Goal: Task Accomplishment & Management: Manage account settings

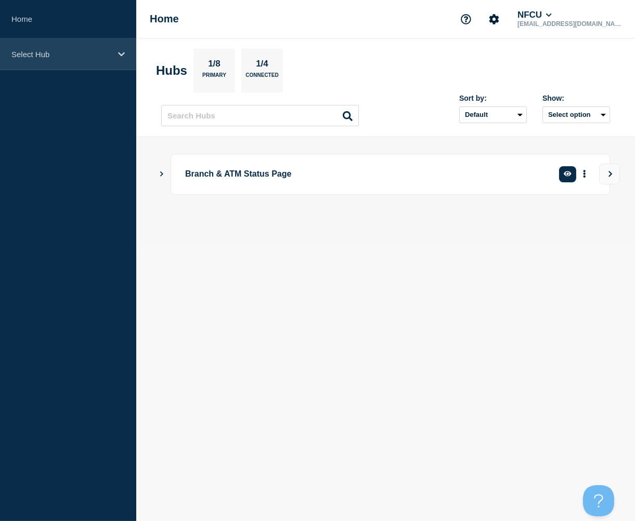
click at [91, 60] on div "Select Hub" at bounding box center [68, 54] width 136 height 32
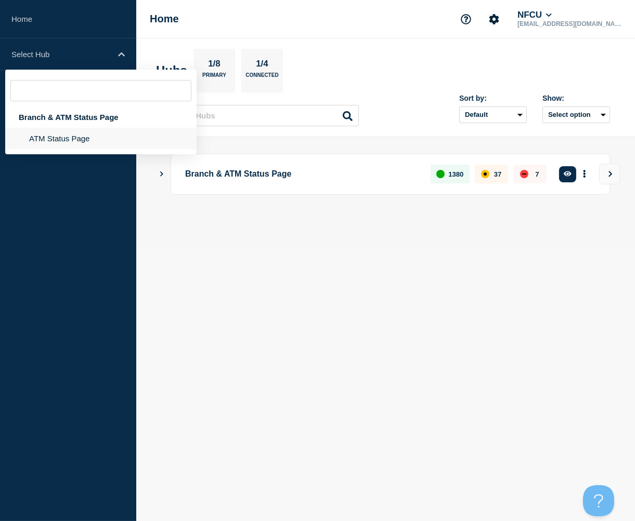
click at [80, 136] on li "ATM Status Page" at bounding box center [100, 138] width 191 height 21
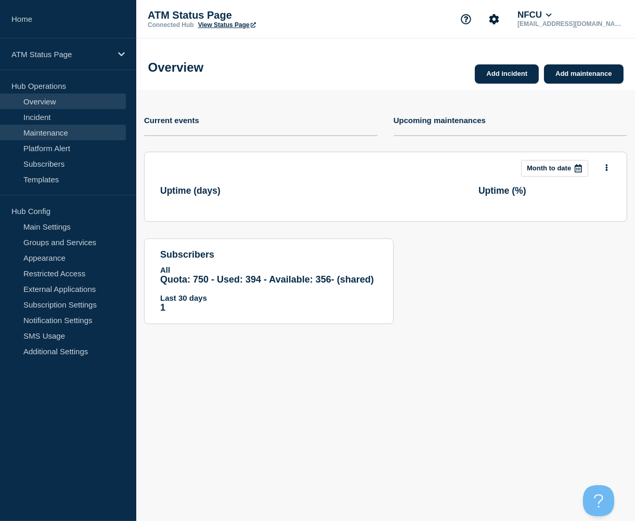
click at [47, 134] on link "Maintenance" at bounding box center [63, 133] width 126 height 16
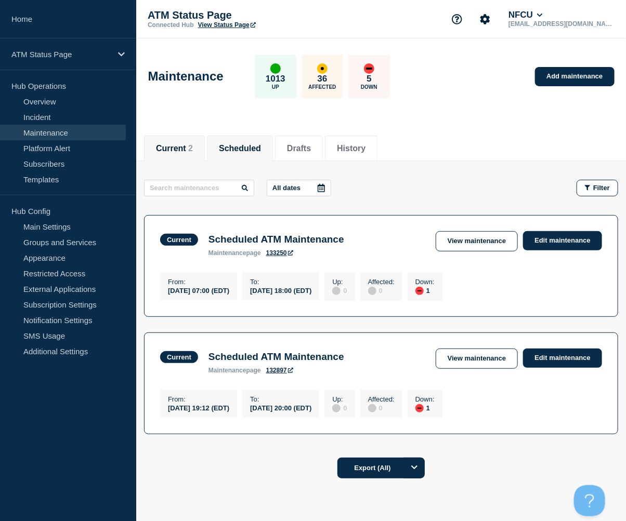
click at [249, 151] on button "Scheduled" at bounding box center [240, 148] width 42 height 9
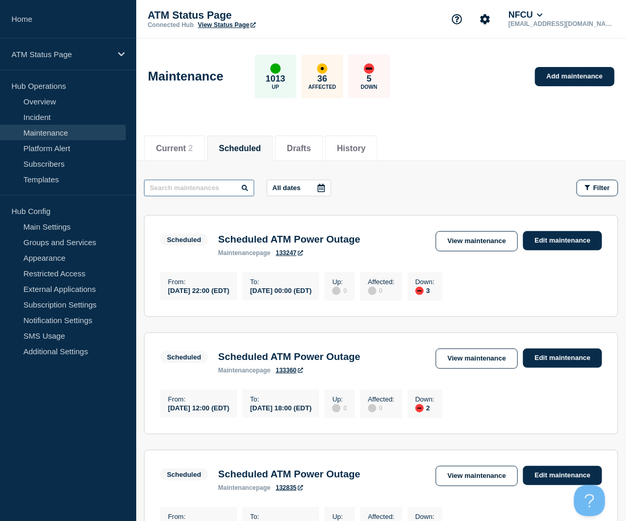
click at [210, 189] on input "text" at bounding box center [199, 188] width 110 height 17
type input "camp [PERSON_NAME]"
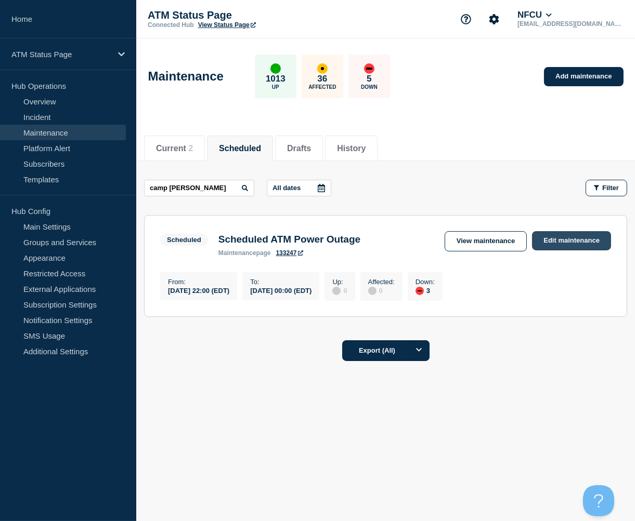
click at [560, 240] on link "Edit maintenance" at bounding box center [571, 240] width 79 height 19
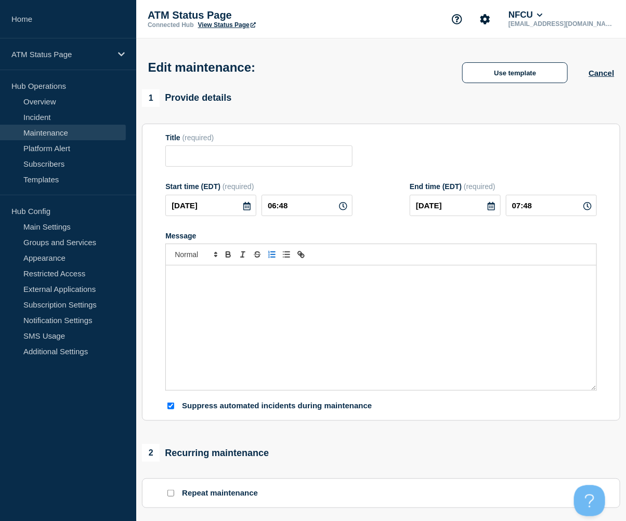
type input "Scheduled ATM Power Outage"
type input "22:00"
type input "[DATE]"
type input "00:00"
checkbox input "true"
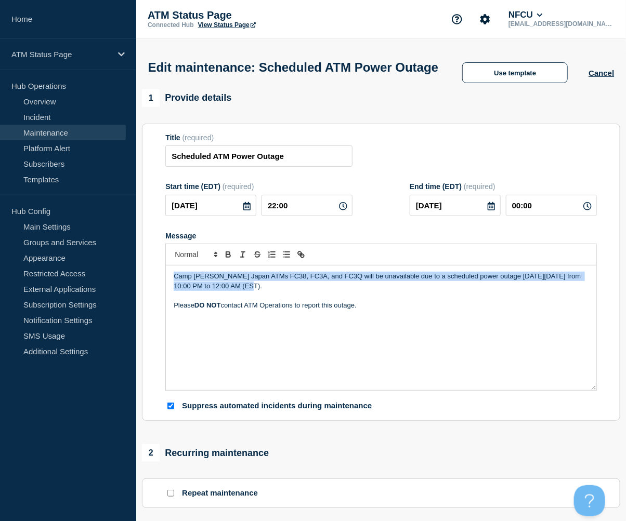
drag, startPoint x: 271, startPoint y: 308, endPoint x: 147, endPoint y: 282, distance: 127.5
click at [147, 282] on section "Title (required) Scheduled ATM Power Outage Start time (EDT) (required) [DATE] …" at bounding box center [381, 273] width 478 height 298
copy p "Camp [PERSON_NAME] Japan ATMs FC38, FC3A, and FC3Q will be unavailable due to a…"
